Goal: Information Seeking & Learning: Learn about a topic

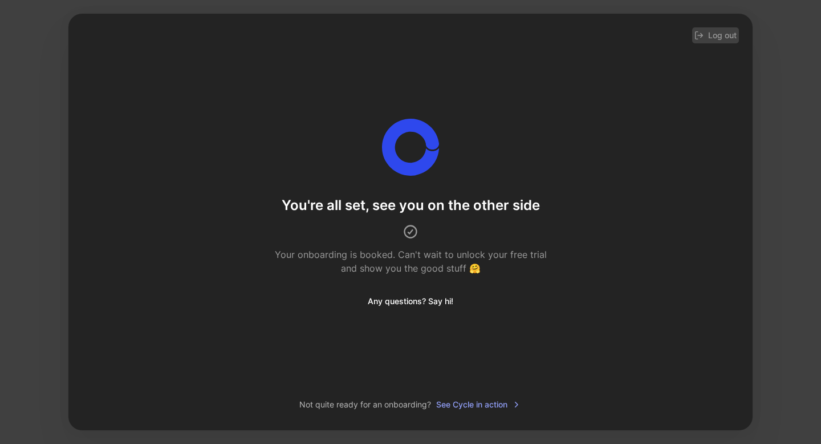
click at [720, 37] on button "Log out" at bounding box center [715, 35] width 47 height 16
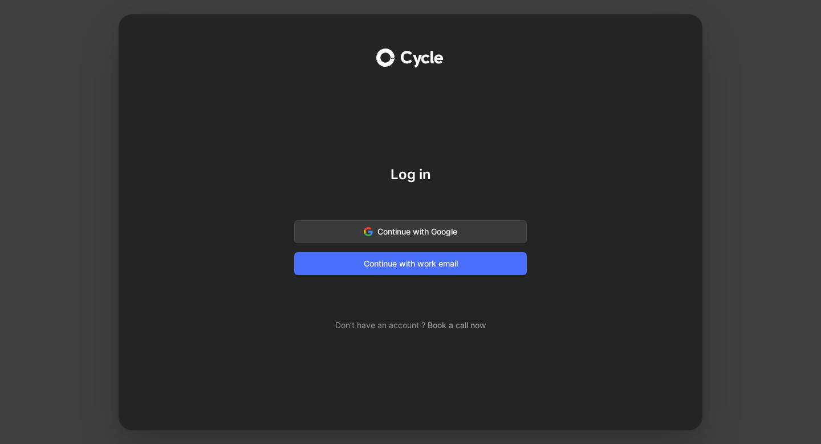
click at [415, 234] on span "Continue with Google" at bounding box center [411, 232] width 204 height 14
click at [371, 262] on span "Continue with work email" at bounding box center [411, 264] width 204 height 14
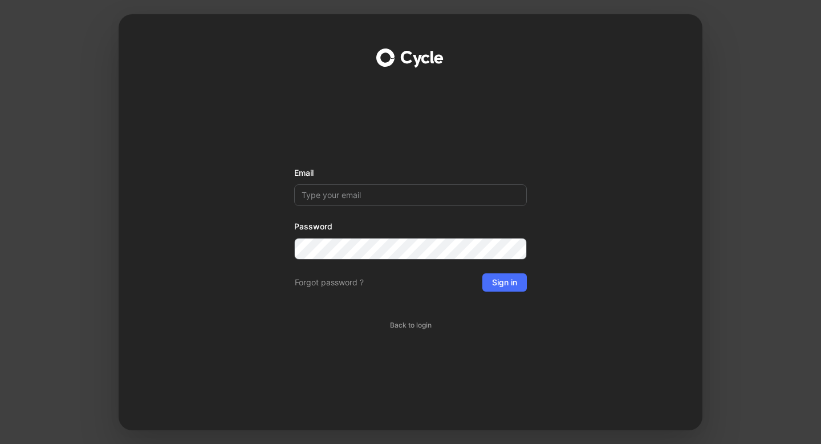
click at [365, 194] on input "Email" at bounding box center [410, 195] width 233 height 22
type input "[EMAIL_ADDRESS][DOMAIN_NAME]"
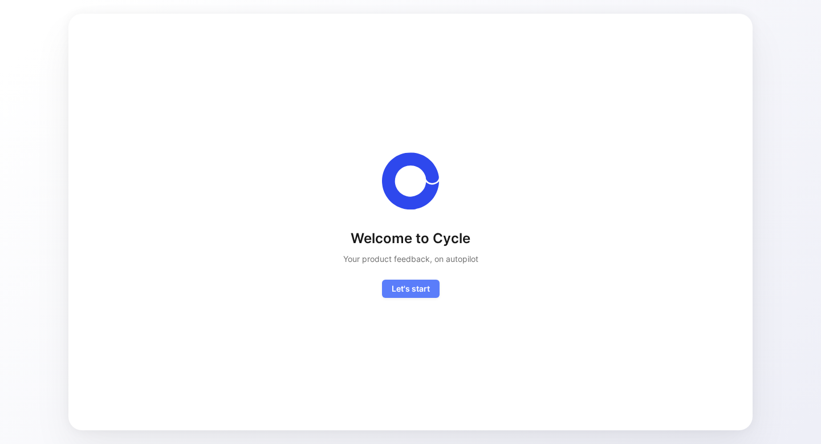
click at [415, 289] on span "Let's start" at bounding box center [411, 289] width 38 height 14
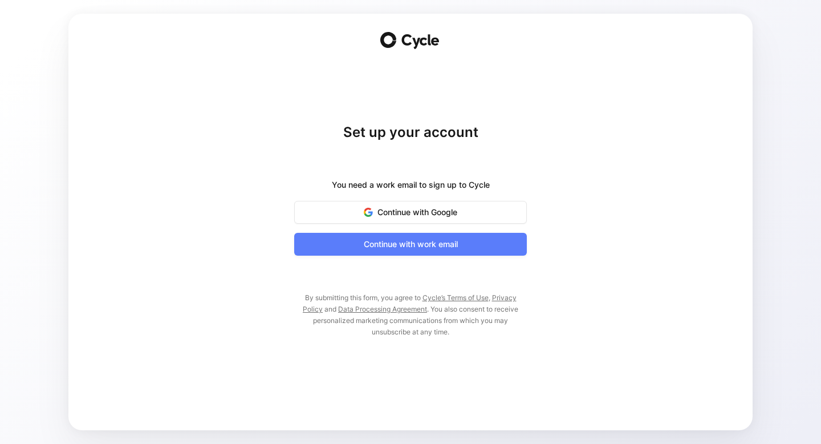
click at [407, 244] on span "Continue with work email" at bounding box center [411, 244] width 204 height 14
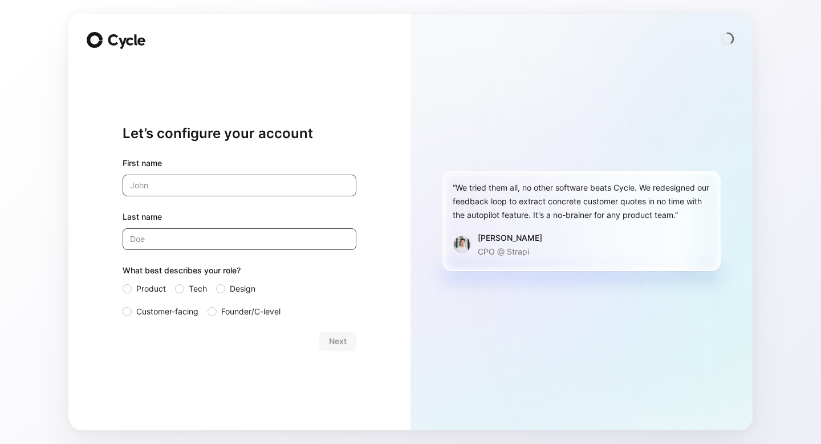
click at [283, 179] on input "text" at bounding box center [240, 186] width 234 height 22
click at [206, 189] on input "Feat" at bounding box center [240, 186] width 234 height 22
type input "FeatF"
drag, startPoint x: 211, startPoint y: 183, endPoint x: 85, endPoint y: 182, distance: 126.0
click at [84, 183] on div "Let’s configure your account First name FeatF Last name What best describes you…" at bounding box center [239, 222] width 342 height 416
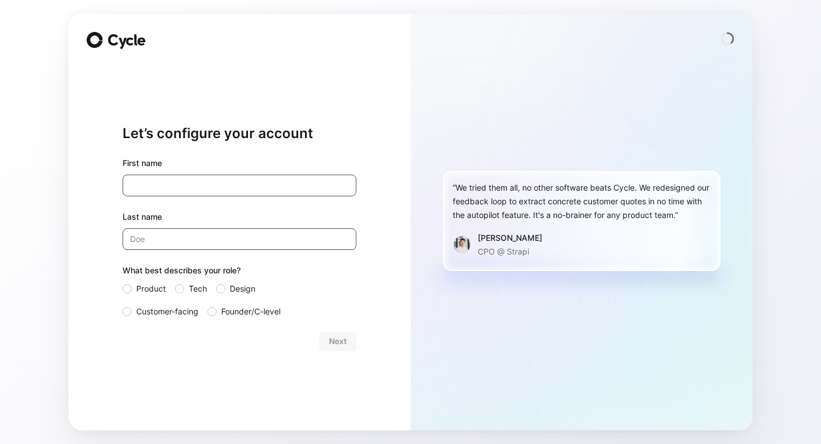
drag, startPoint x: 192, startPoint y: 181, endPoint x: 117, endPoint y: 181, distance: 74.7
click at [117, 181] on div "Let’s configure your account First name FeatureOS Support Last name What best d…" at bounding box center [239, 222] width 342 height 416
drag, startPoint x: 225, startPoint y: 186, endPoint x: 68, endPoint y: 178, distance: 157.6
click at [68, 178] on div "Let’s configure your account First name FeatureOS Support Last name What best d…" at bounding box center [239, 222] width 342 height 416
click at [180, 238] on input "Last name" at bounding box center [240, 239] width 234 height 22
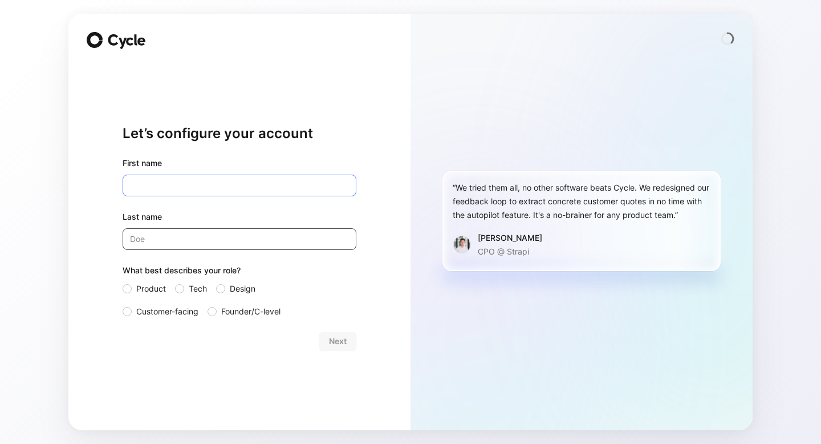
drag, startPoint x: 259, startPoint y: 190, endPoint x: 119, endPoint y: 189, distance: 139.7
click at [119, 189] on div "Let’s configure your account First name FeatureOS Support Last name What best d…" at bounding box center [239, 222] width 342 height 416
click at [185, 185] on input "FeatureOS Support" at bounding box center [240, 186] width 234 height 22
type input "FeatureOS"
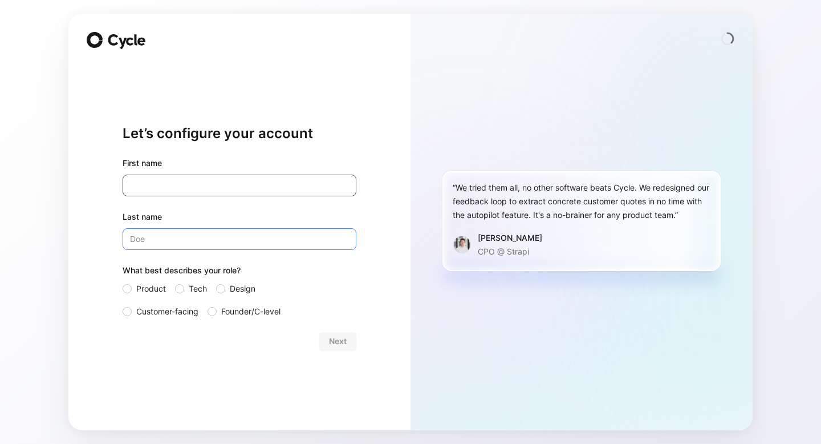
click at [159, 241] on input "Last name" at bounding box center [240, 239] width 234 height 22
paste input "Support"
drag, startPoint x: 175, startPoint y: 240, endPoint x: 96, endPoint y: 240, distance: 78.7
click at [97, 241] on div "Let’s configure your account First name FeatureOS Last name Support What best d…" at bounding box center [239, 222] width 342 height 416
type input "Support"
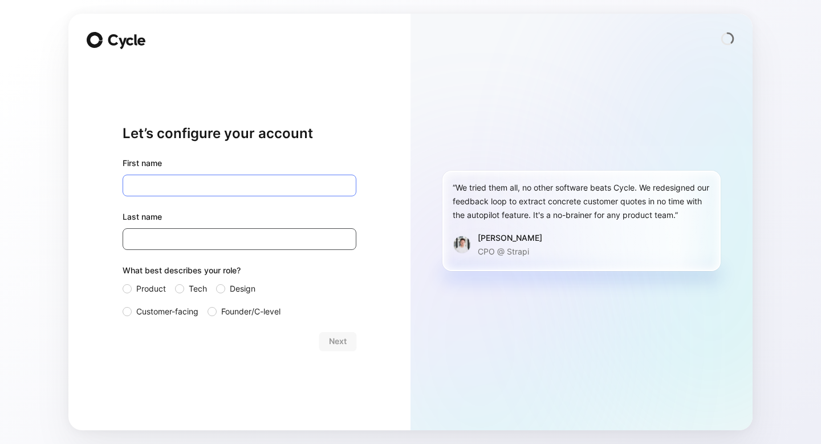
drag, startPoint x: 241, startPoint y: 188, endPoint x: 78, endPoint y: 186, distance: 163.7
click at [78, 186] on div "Let’s configure your account First name FeatureOS Last name Support What best d…" at bounding box center [239, 222] width 342 height 416
click at [160, 316] on span "Customer-facing" at bounding box center [167, 312] width 62 height 14
click at [123, 305] on input "Customer-facing" at bounding box center [123, 305] width 0 height 0
click at [334, 339] on span "Next" at bounding box center [338, 341] width 18 height 14
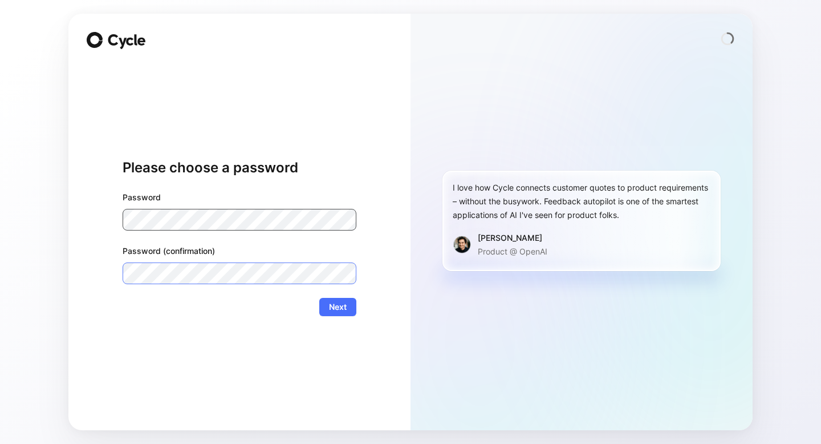
click at [319, 298] on button "Next" at bounding box center [337, 307] width 37 height 18
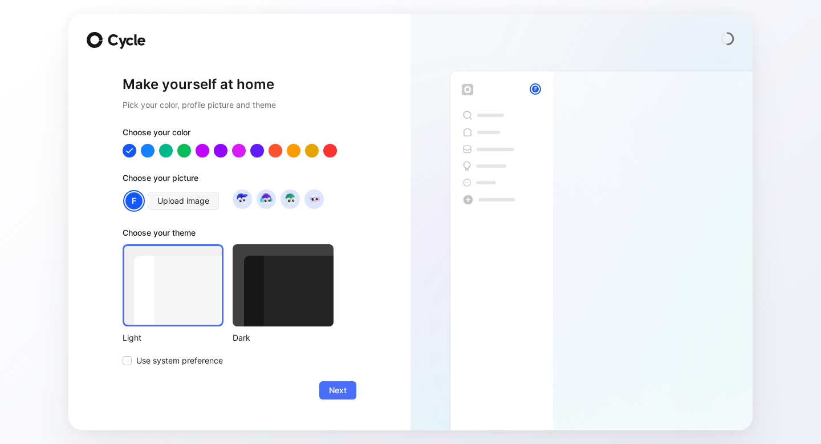
click at [272, 266] on div at bounding box center [283, 285] width 101 height 82
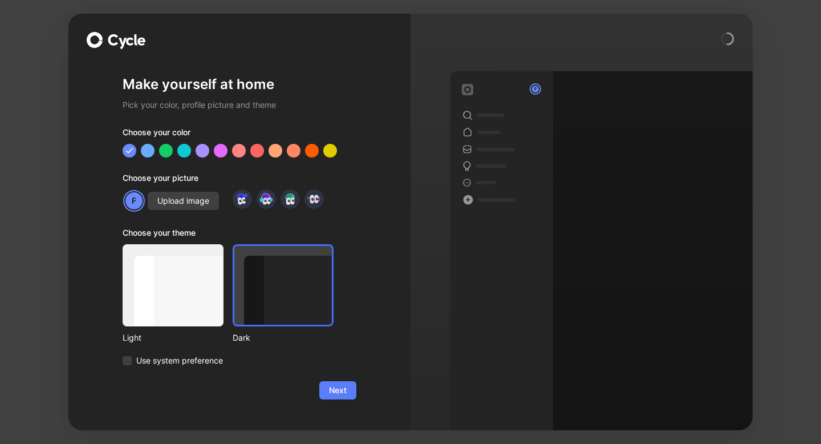
click at [348, 392] on button "Next" at bounding box center [337, 390] width 37 height 18
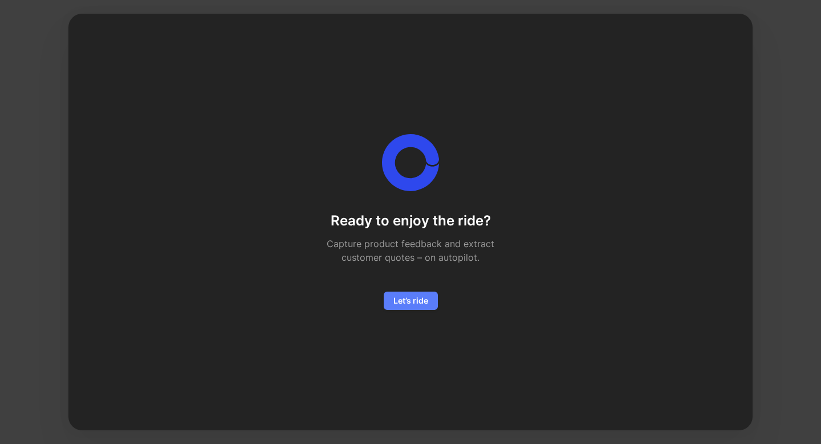
click at [414, 298] on span "Let’s ride" at bounding box center [410, 301] width 35 height 14
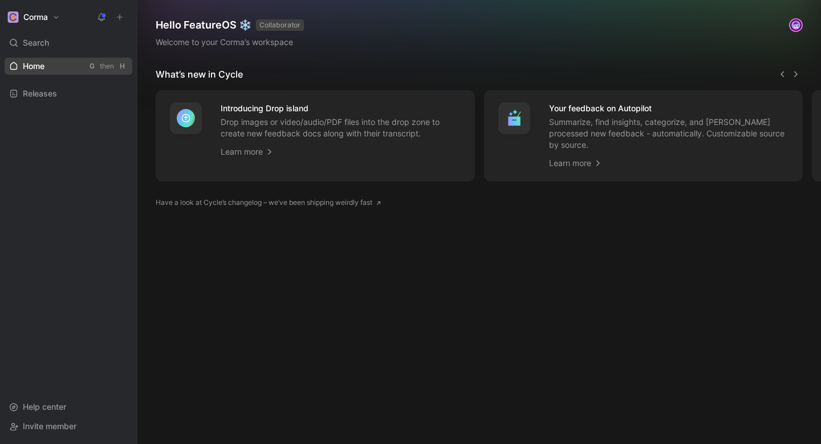
click at [43, 68] on span "Home" at bounding box center [34, 65] width 22 height 11
click at [30, 97] on span "Releases" at bounding box center [40, 93] width 34 height 11
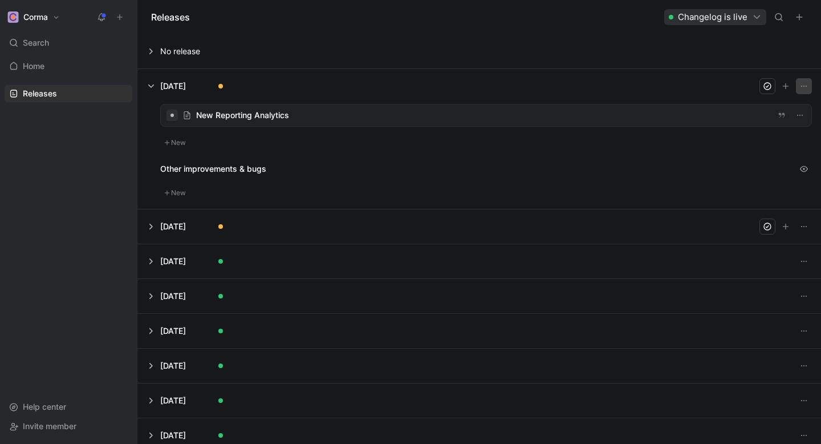
click at [805, 82] on icon "button" at bounding box center [804, 86] width 9 height 9
click at [603, 73] on button at bounding box center [479, 86] width 683 height 34
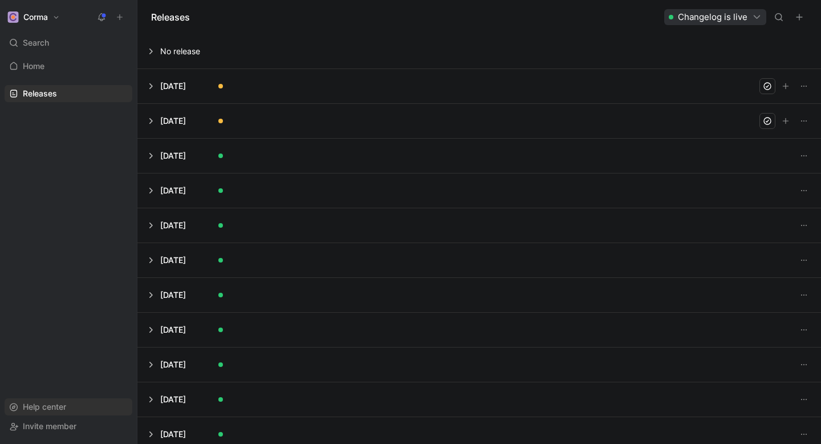
click at [79, 399] on div "Help center" at bounding box center [69, 406] width 128 height 17
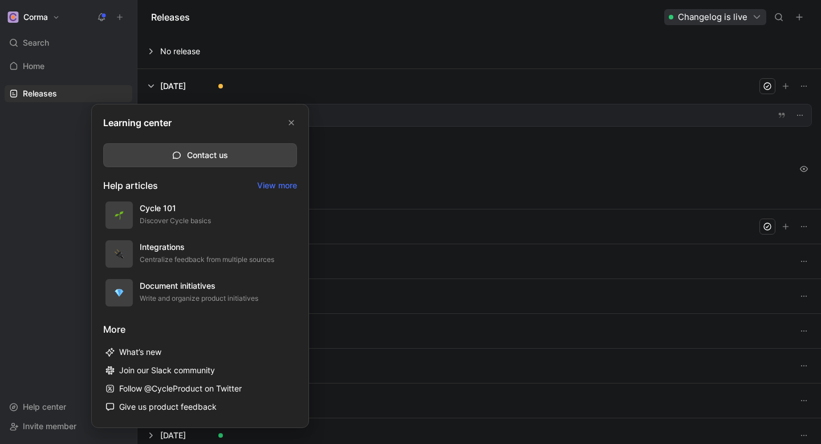
click at [40, 25] on div at bounding box center [410, 222] width 821 height 444
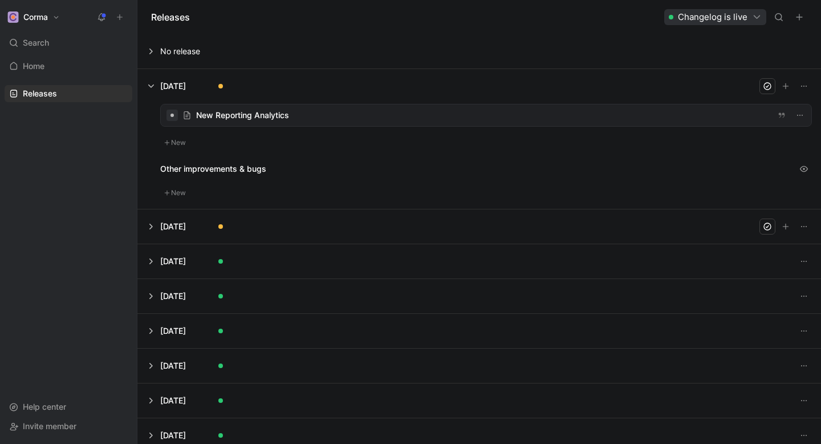
click at [44, 23] on button "Corma" at bounding box center [34, 17] width 58 height 16
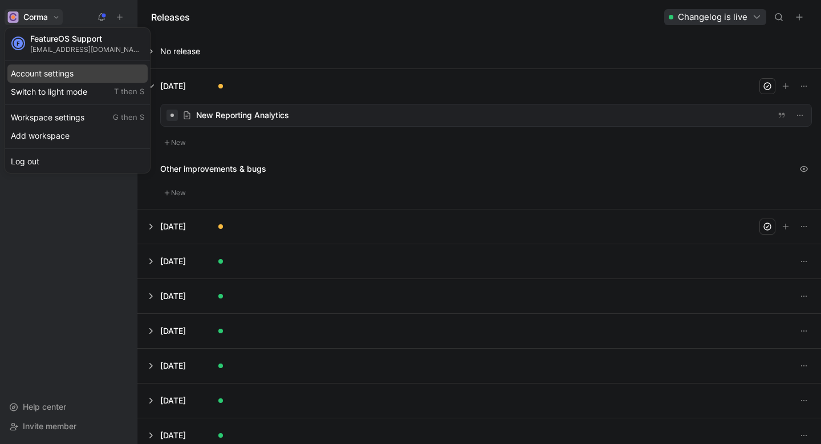
click at [44, 66] on div "Account settings" at bounding box center [77, 73] width 140 height 18
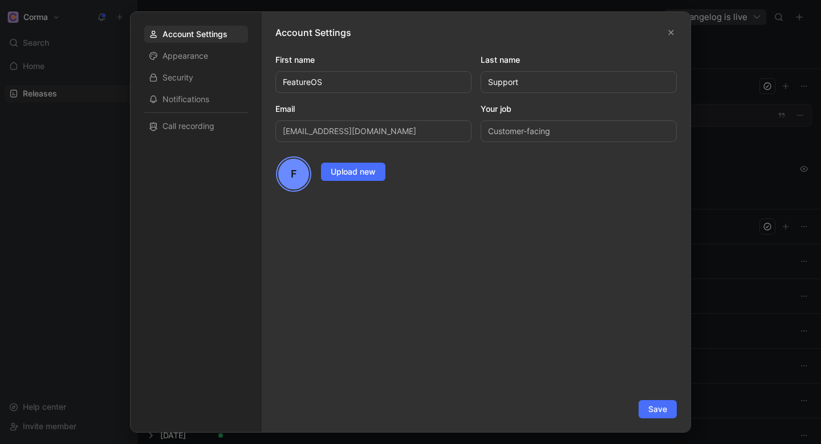
click at [99, 165] on div at bounding box center [410, 222] width 821 height 444
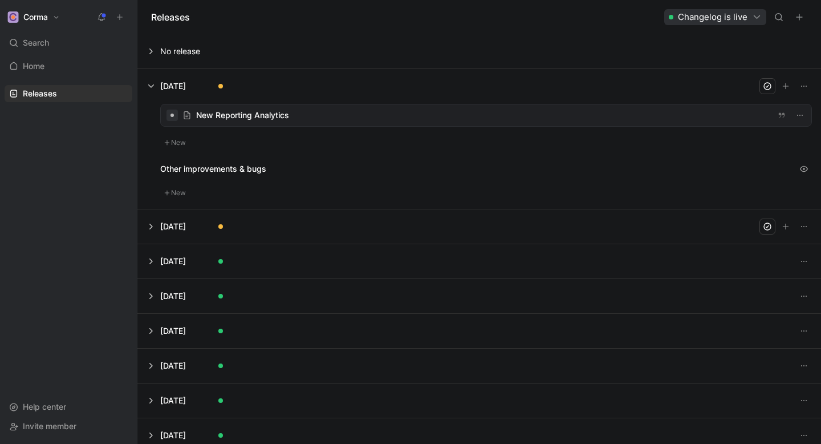
click at [37, 24] on button "Corma" at bounding box center [34, 17] width 58 height 16
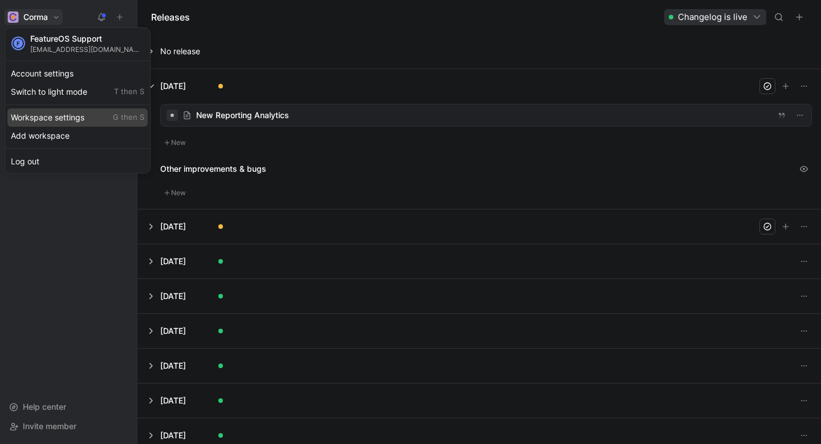
click at [49, 121] on div "Workspace settings G then S" at bounding box center [77, 117] width 140 height 18
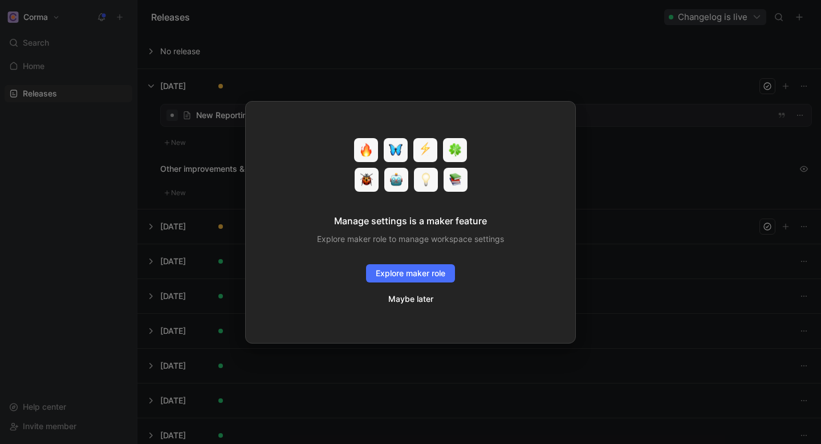
click at [429, 302] on button "Maybe later" at bounding box center [411, 298] width 46 height 15
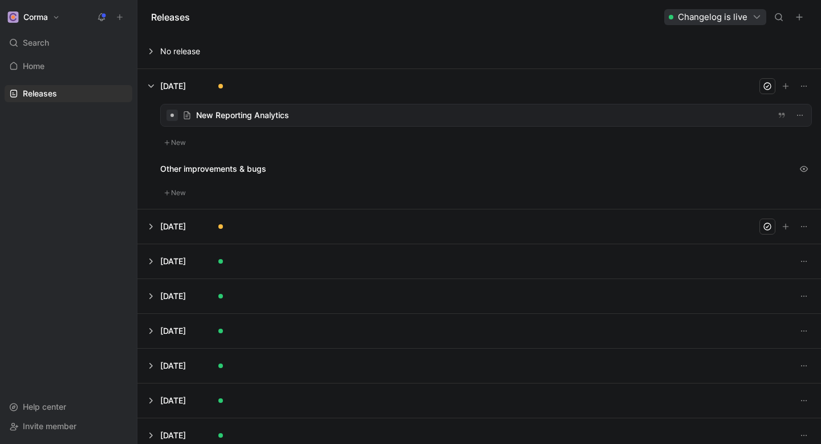
click at [50, 11] on button "Corma" at bounding box center [34, 17] width 58 height 16
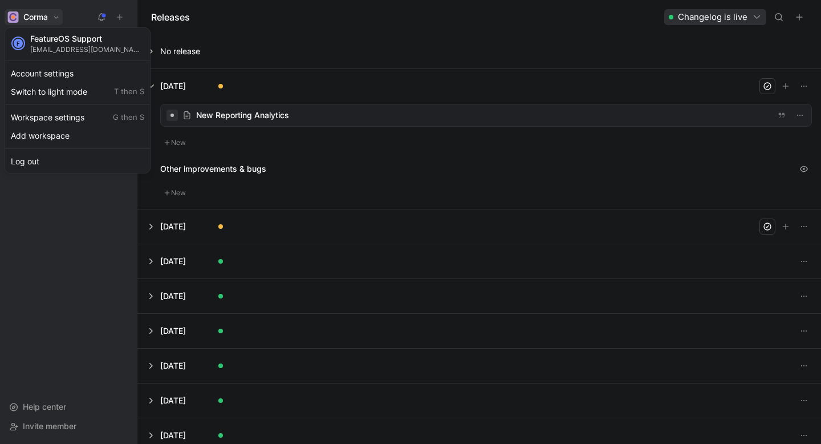
click at [120, 19] on div at bounding box center [410, 222] width 821 height 444
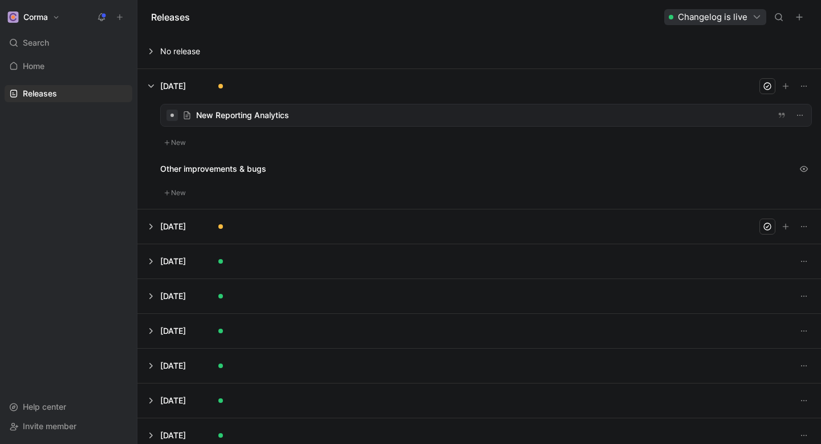
click at [158, 86] on button at bounding box center [479, 86] width 683 height 34
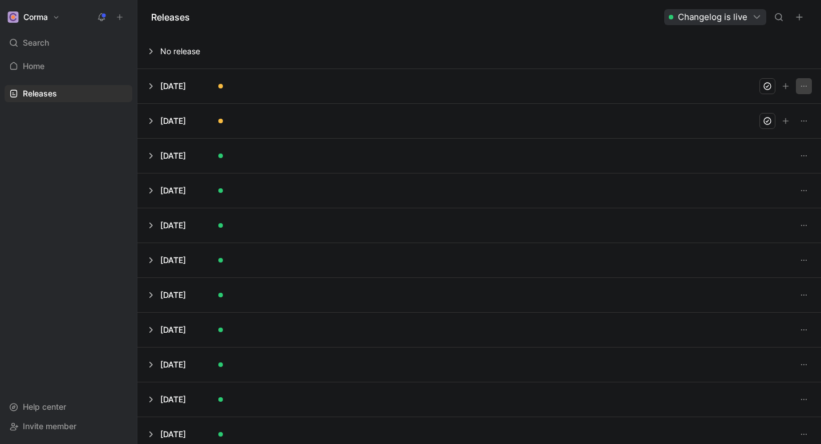
click at [808, 92] on button "button" at bounding box center [804, 86] width 16 height 16
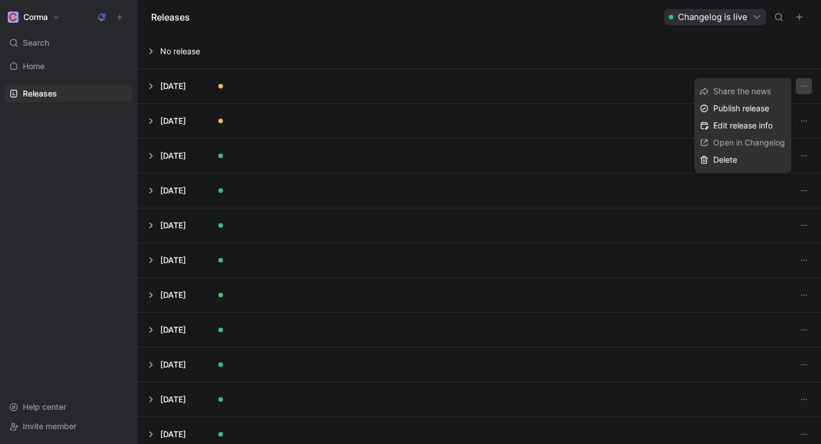
click at [552, 26] on div "Releases Changelog is live" at bounding box center [479, 17] width 684 height 34
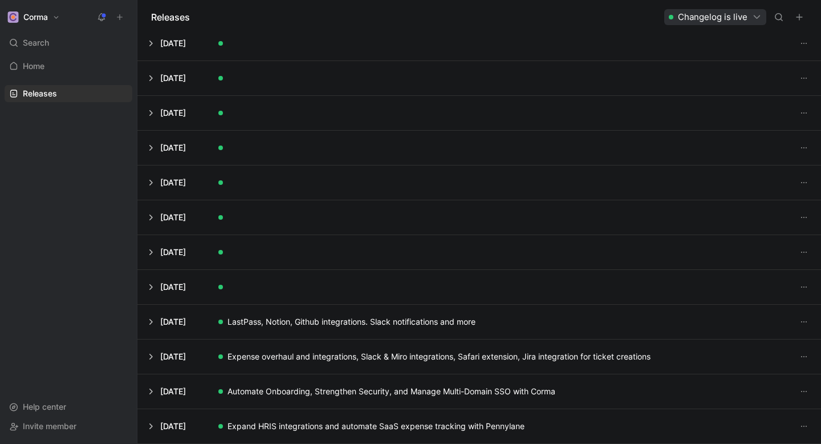
scroll to position [1399, 0]
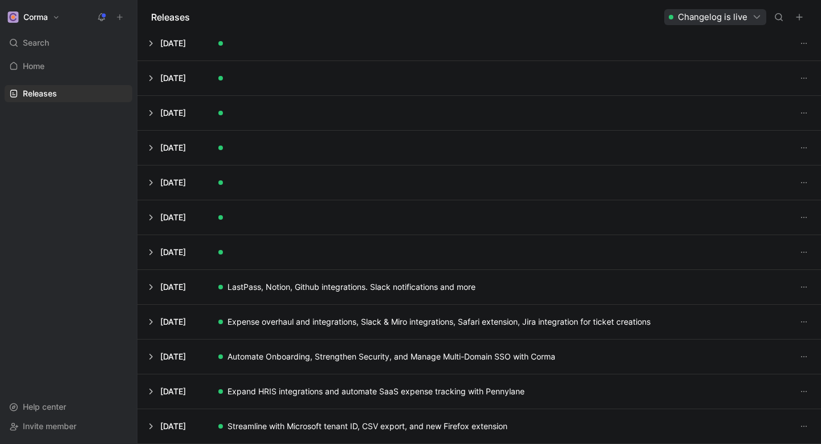
click at [155, 252] on button at bounding box center [479, 252] width 683 height 34
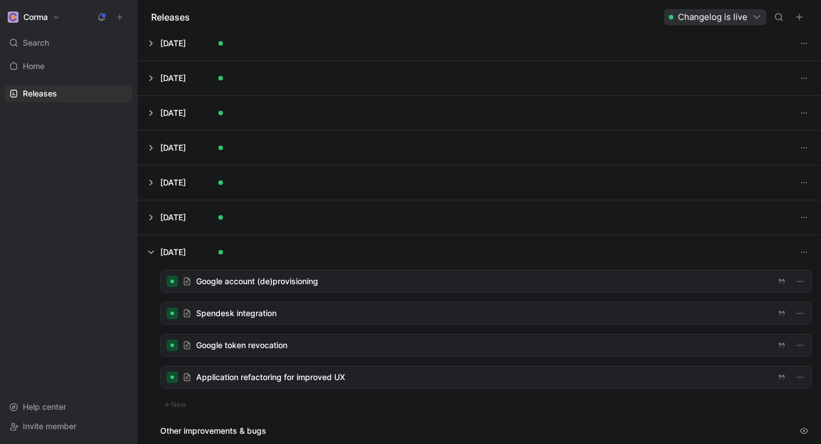
click at [297, 285] on div at bounding box center [486, 281] width 651 height 22
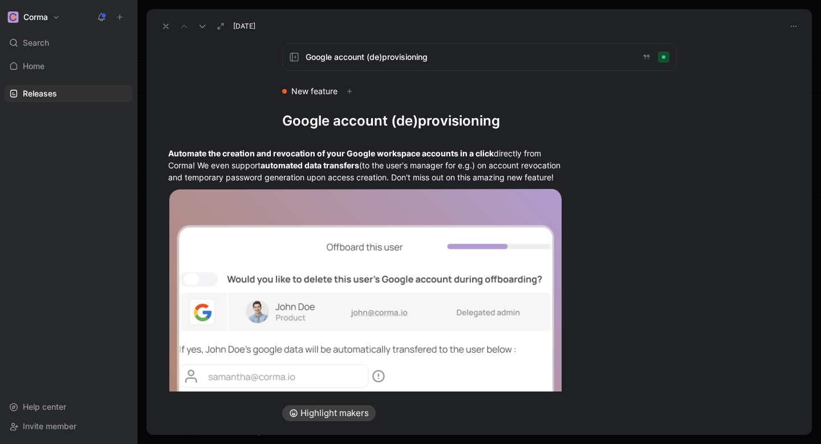
click at [166, 29] on icon at bounding box center [165, 26] width 9 height 9
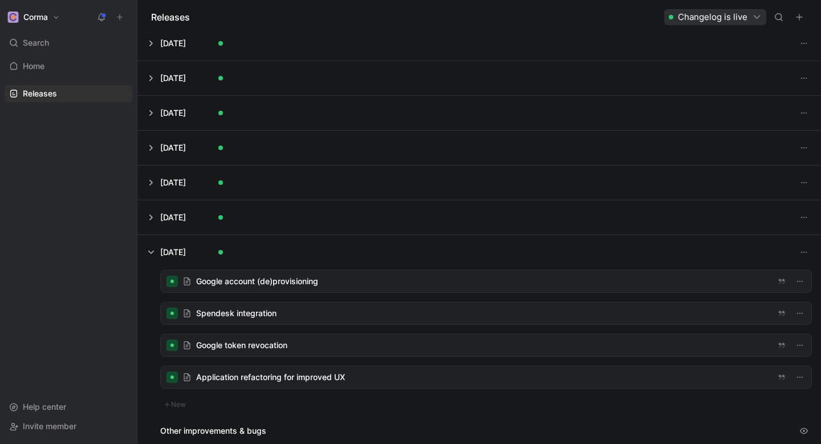
click at [149, 252] on button at bounding box center [479, 252] width 683 height 34
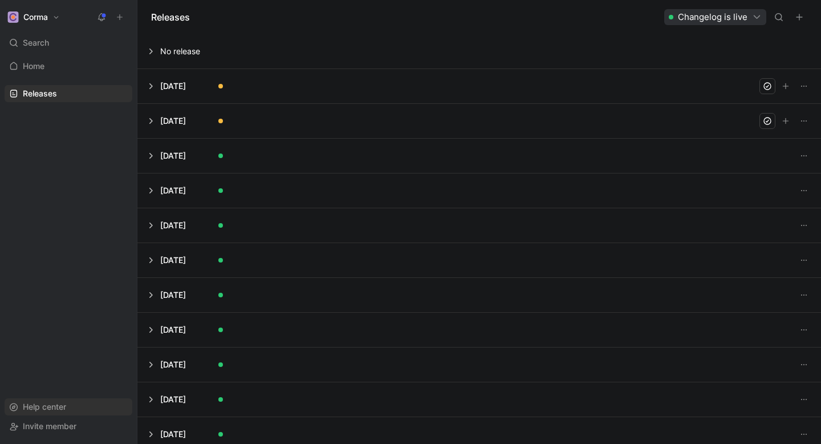
click at [48, 404] on span "Help center" at bounding box center [44, 406] width 43 height 10
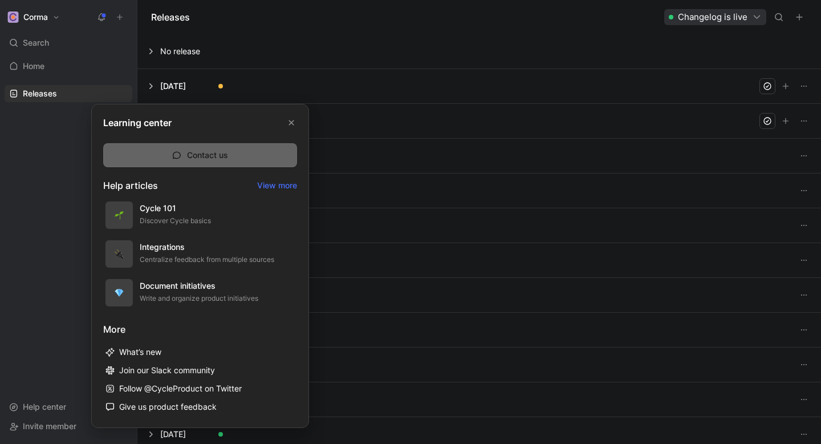
click at [182, 161] on button "Contact us" at bounding box center [200, 155] width 194 height 24
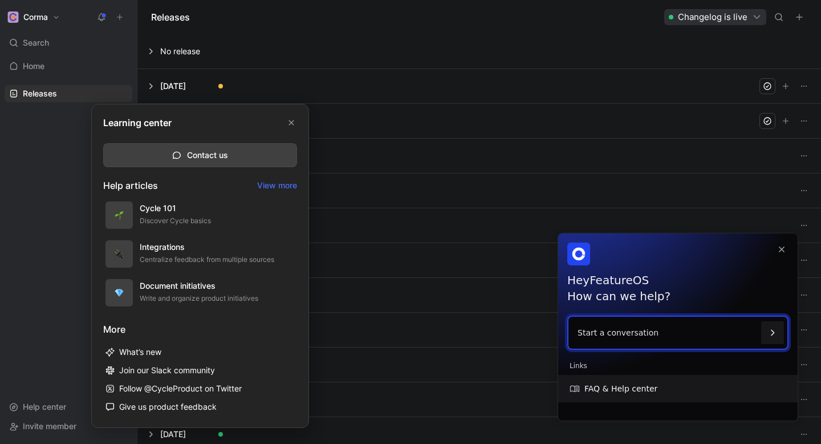
click at [606, 392] on link "FAQ & Help center" at bounding box center [678, 388] width 240 height 27
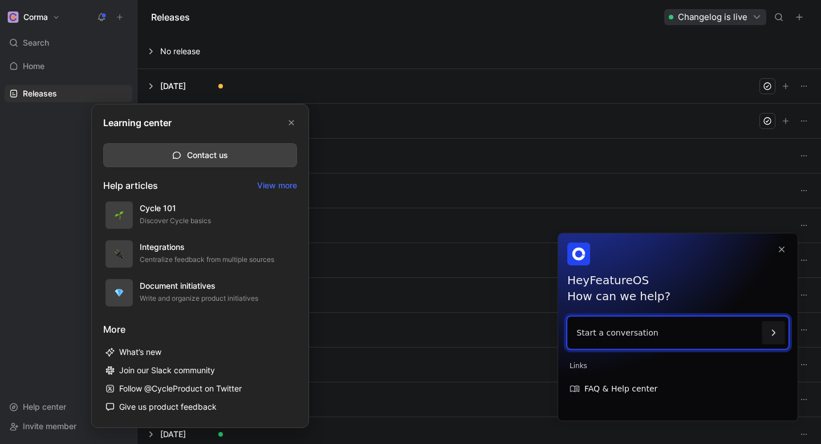
click at [640, 329] on p "Start a conversation" at bounding box center [667, 333] width 181 height 33
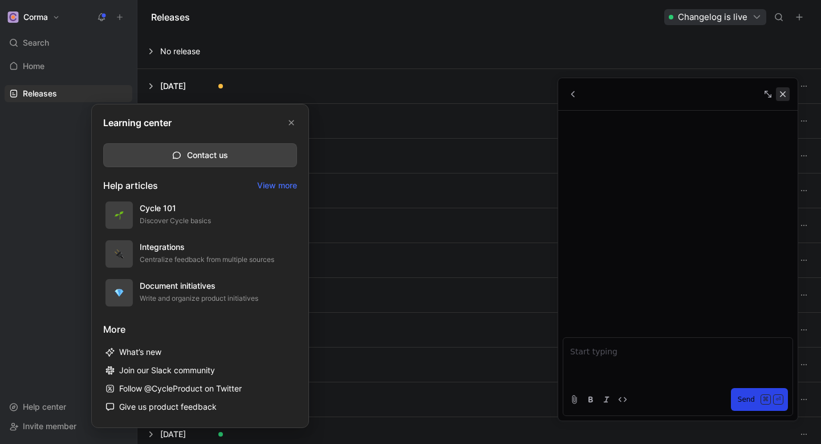
click at [786, 96] on icon "Close" at bounding box center [783, 94] width 10 height 10
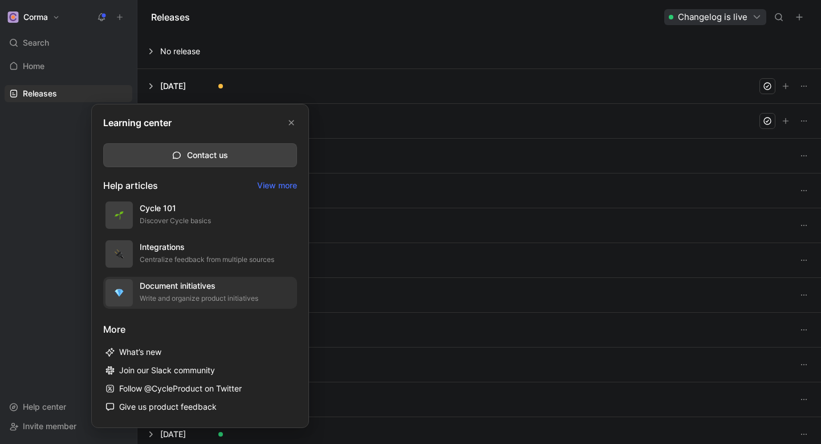
click at [200, 292] on div "Document initiatives Write and organize product initiatives" at bounding box center [199, 292] width 119 height 27
click at [387, 21] on div at bounding box center [410, 222] width 821 height 444
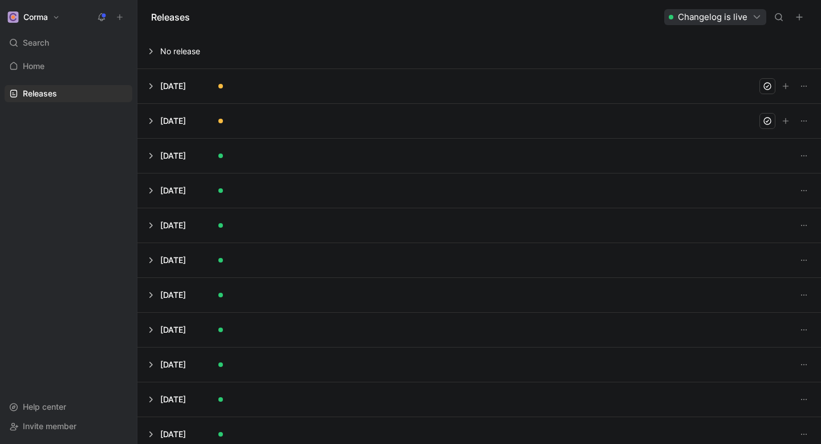
drag, startPoint x: 387, startPoint y: 21, endPoint x: 802, endPoint y: 19, distance: 414.6
click at [802, 19] on div "Releases Changelog is live" at bounding box center [479, 17] width 684 height 34
click at [756, 15] on icon "button" at bounding box center [757, 17] width 10 height 10
